Goal: Information Seeking & Learning: Understand process/instructions

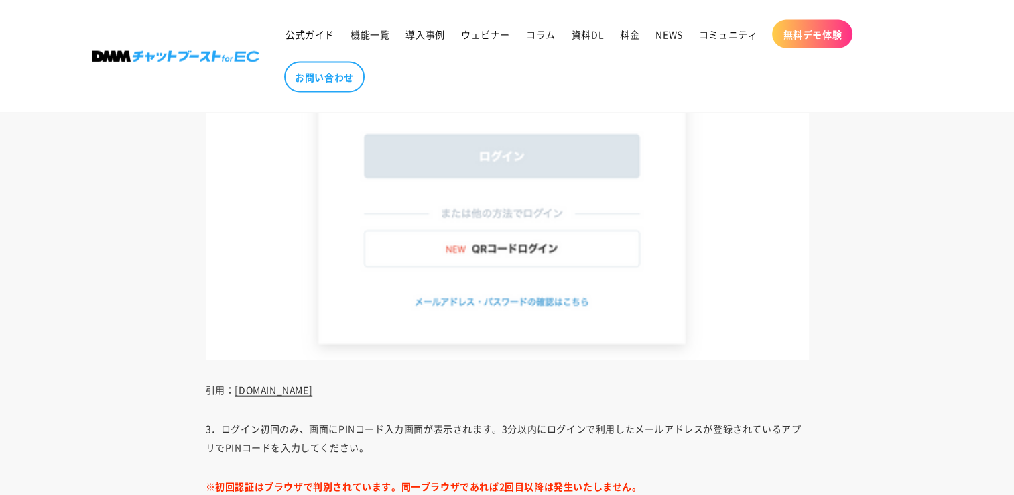
click at [273, 390] on link "[DOMAIN_NAME]" at bounding box center [274, 389] width 78 height 13
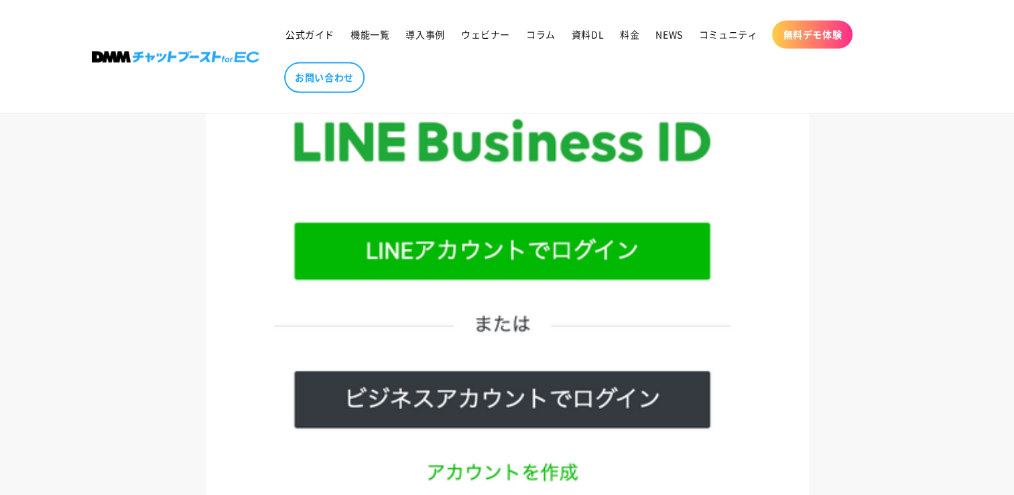
scroll to position [2028, 0]
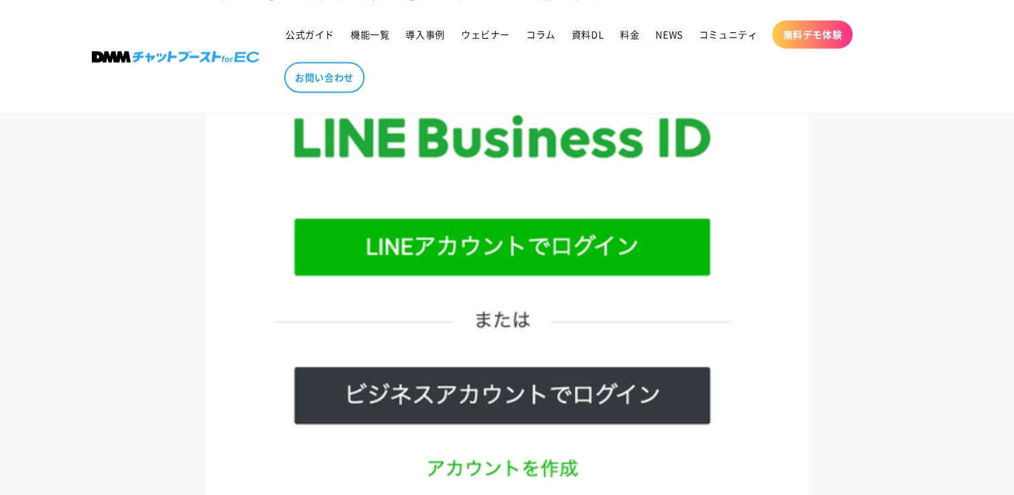
click at [359, 234] on img at bounding box center [507, 352] width 603 height 560
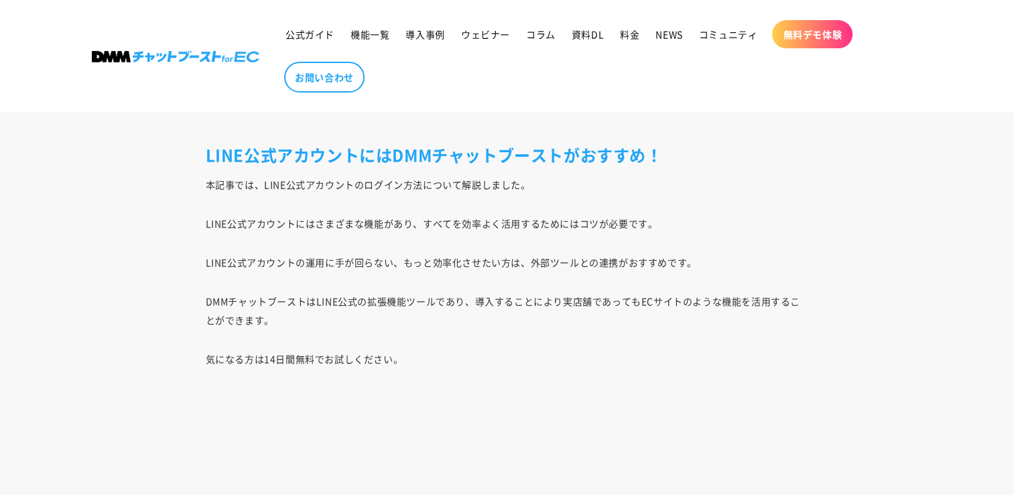
scroll to position [5458, 0]
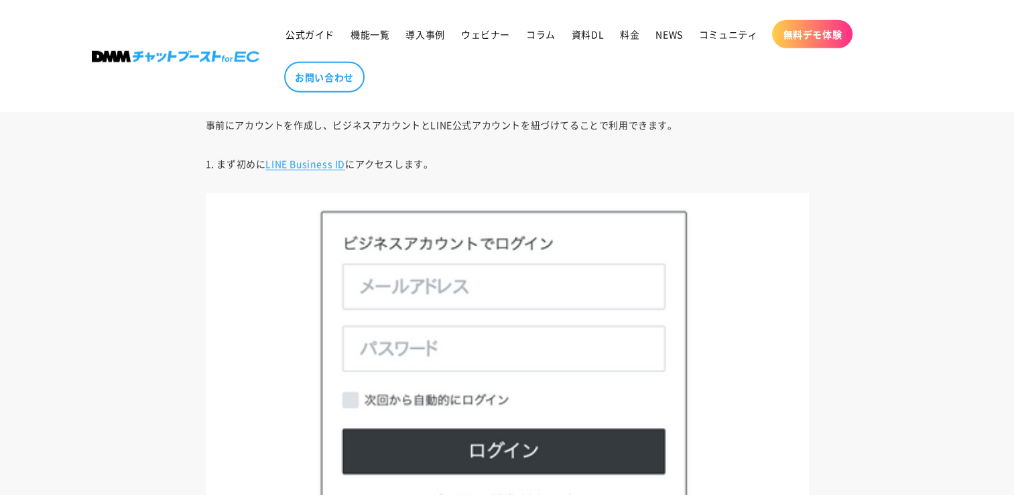
scroll to position [3785, 0]
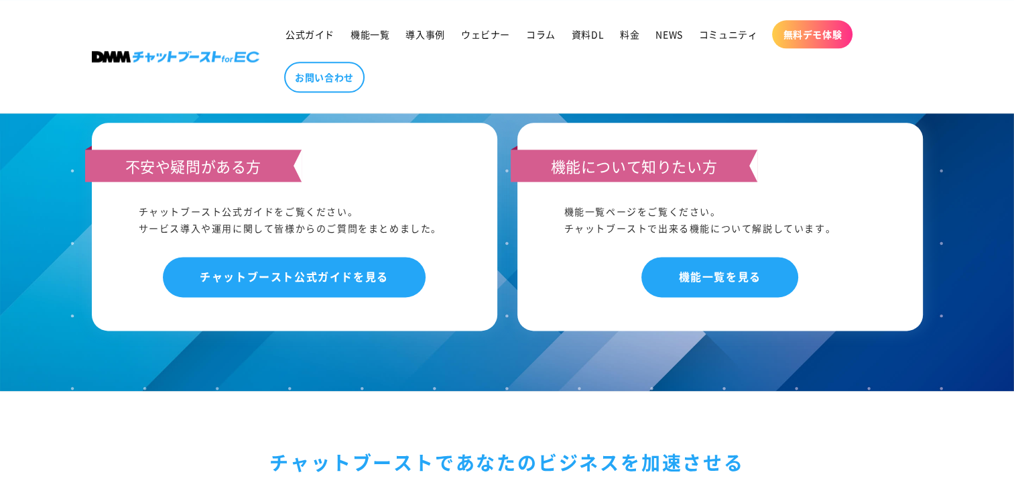
scroll to position [6721, 0]
